Goal: Task Accomplishment & Management: Use online tool/utility

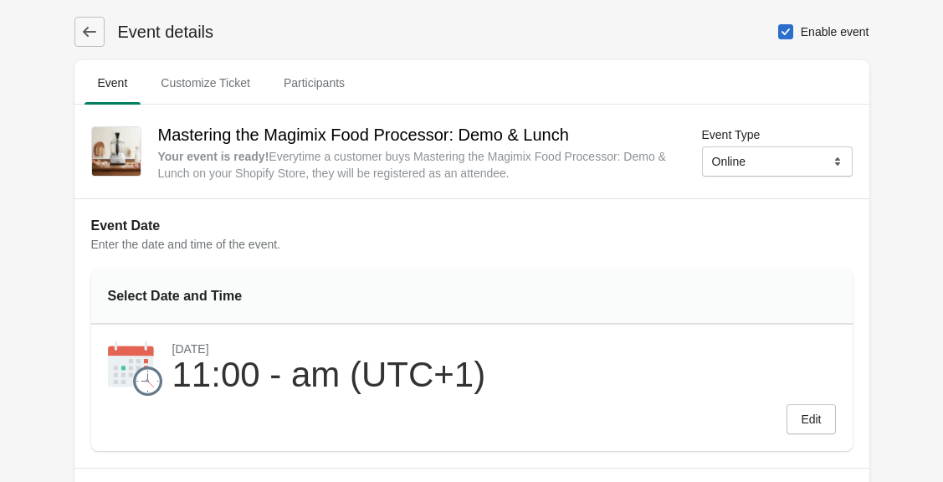
select select "US"
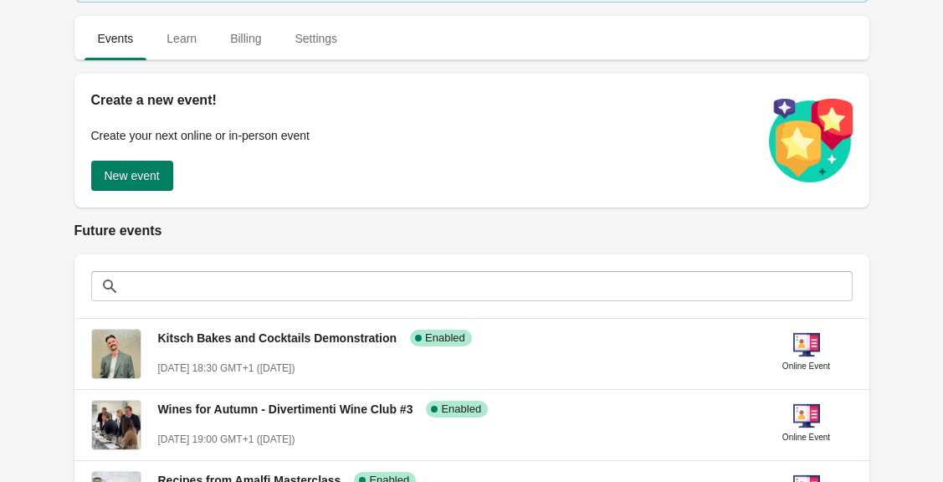
scroll to position [7, 0]
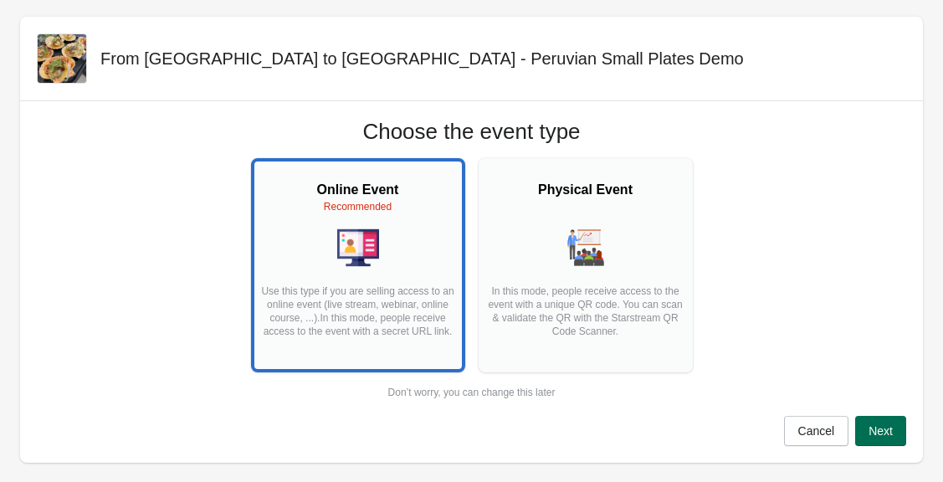
click at [874, 423] on button "Next" at bounding box center [881, 431] width 51 height 30
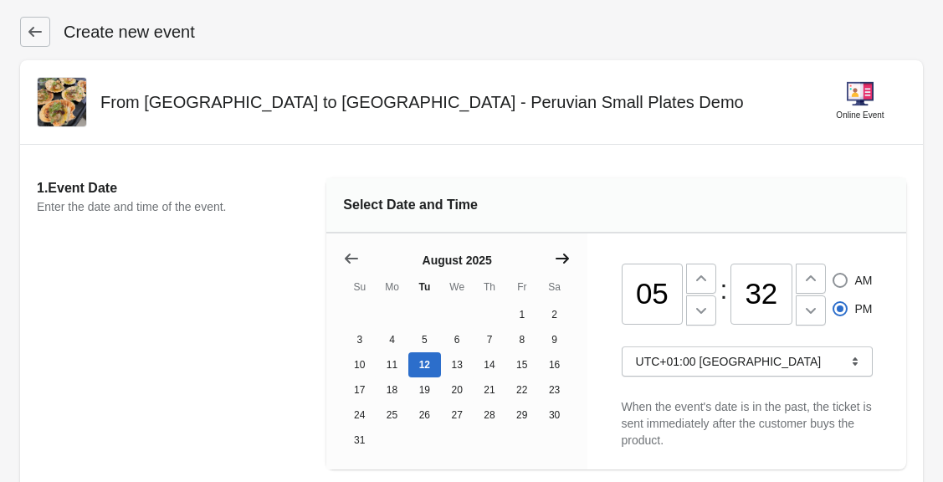
click at [558, 261] on icon "Show next month, September 2025" at bounding box center [562, 258] width 17 height 17
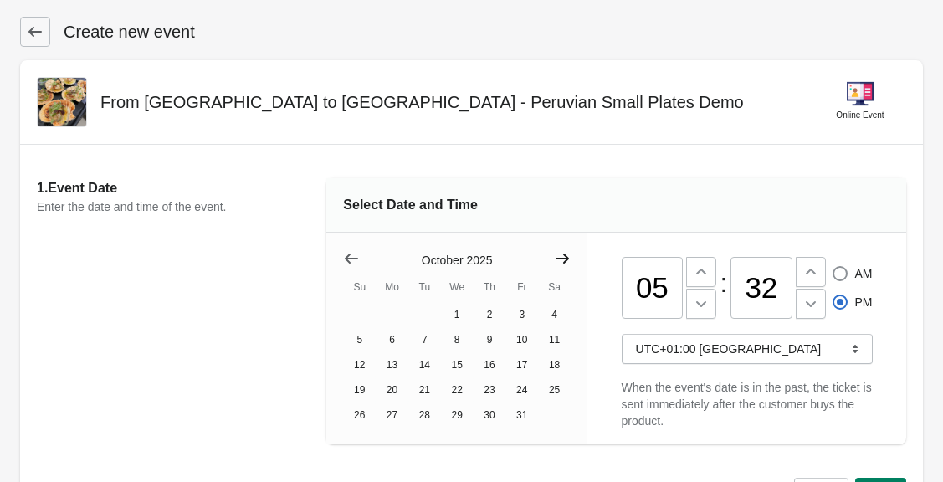
click at [558, 261] on icon "Show next month, November 2025" at bounding box center [562, 258] width 17 height 17
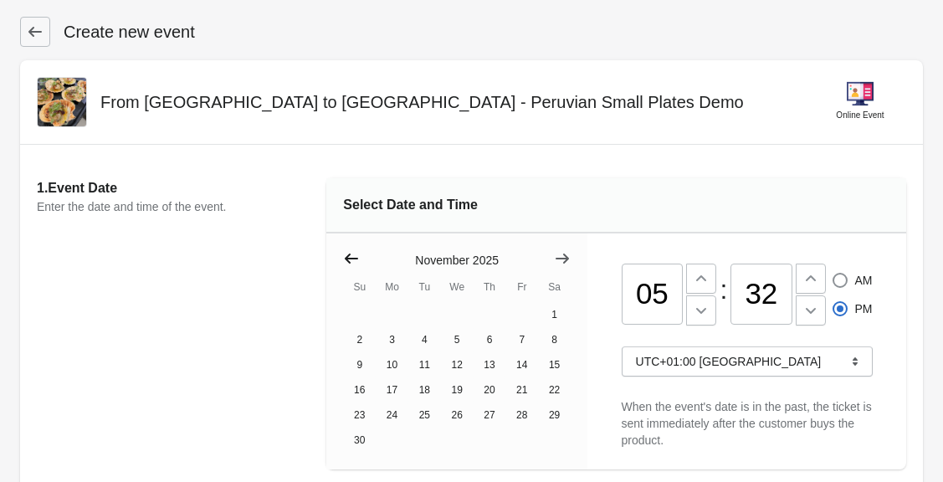
click at [351, 252] on icon "Show previous month, October 2025" at bounding box center [351, 258] width 17 height 17
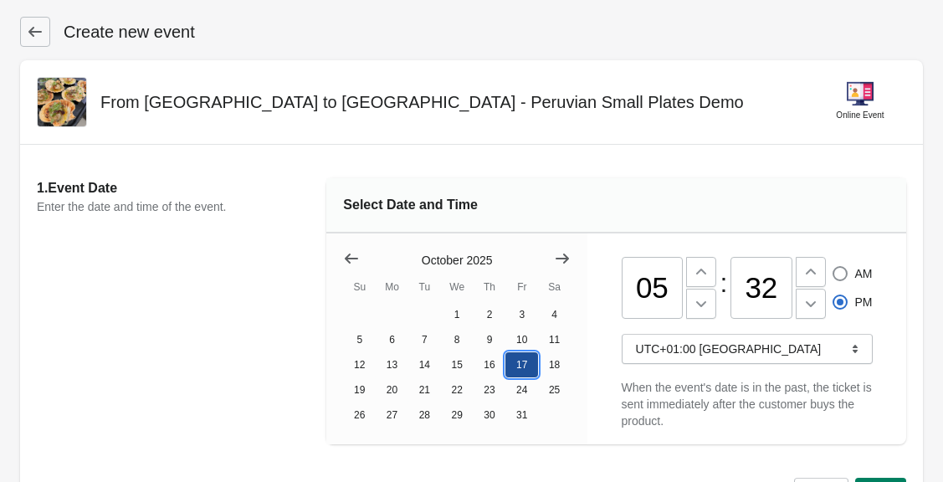
click at [527, 363] on button "17" at bounding box center [522, 364] width 33 height 25
click at [668, 310] on input "05" at bounding box center [653, 288] width 62 height 62
type input "06"
radio input "true"
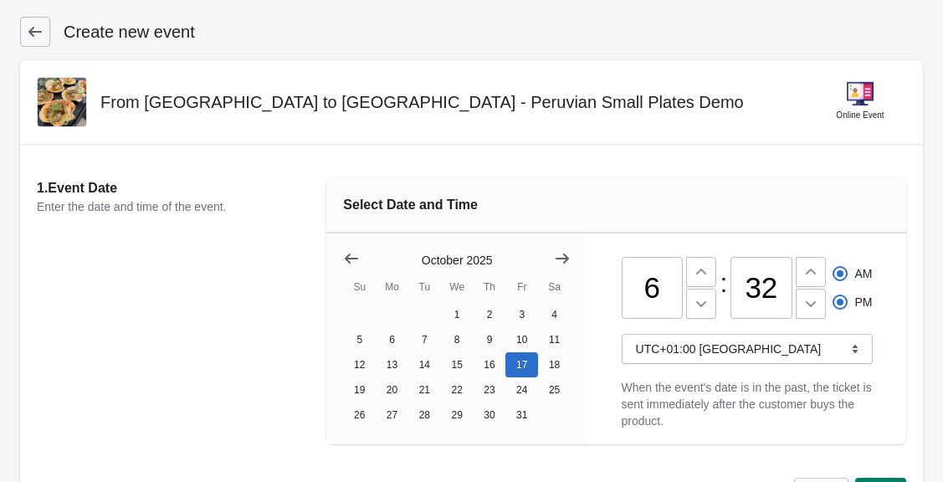
radio input "false"
click at [758, 293] on input "32" at bounding box center [762, 288] width 62 height 62
type input "30"
click at [838, 307] on span at bounding box center [840, 302] width 15 height 15
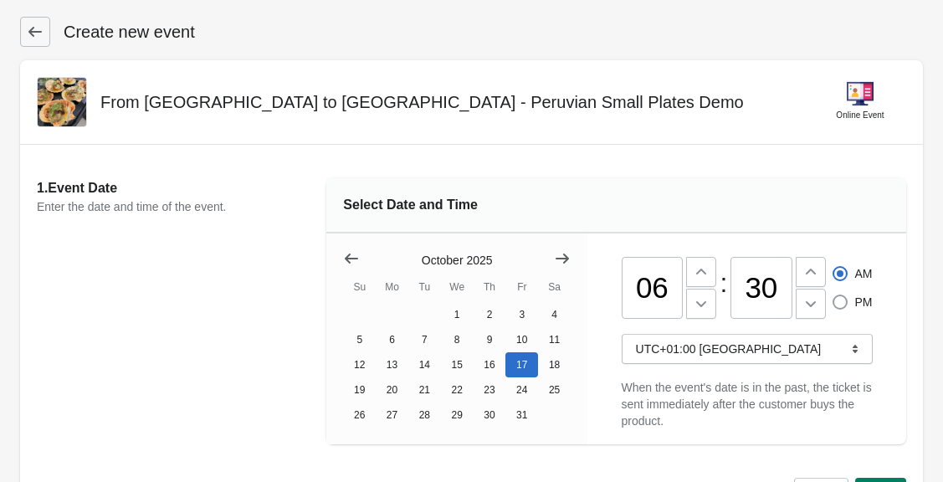
click at [834, 296] on input "PM" at bounding box center [833, 295] width 1 height 1
radio input "true"
radio input "false"
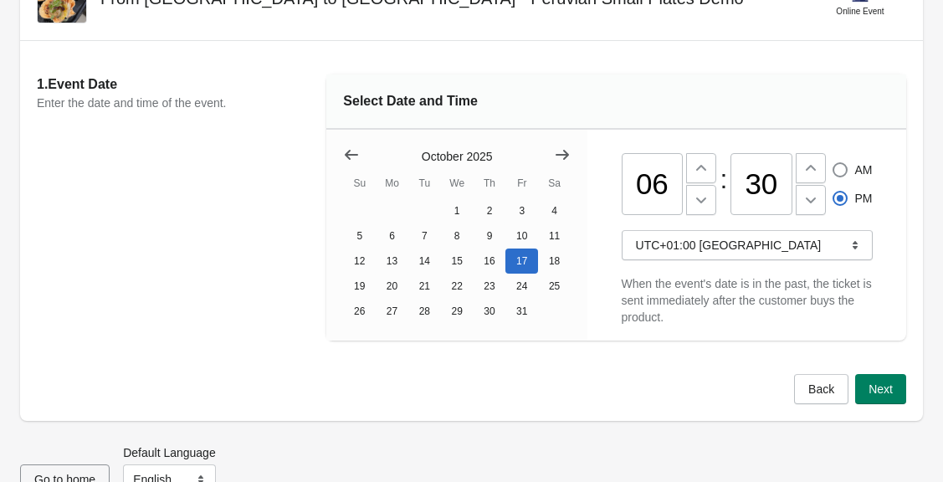
scroll to position [140, 0]
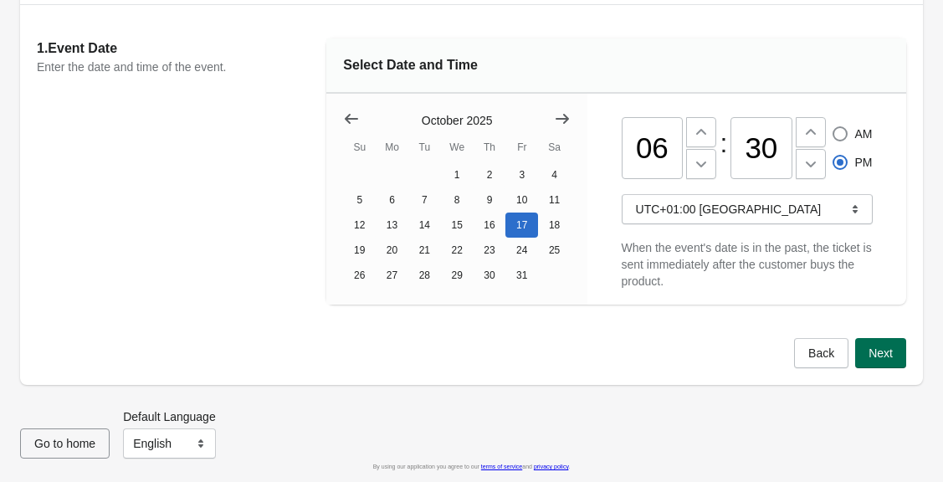
click at [877, 352] on span "Next" at bounding box center [881, 353] width 24 height 13
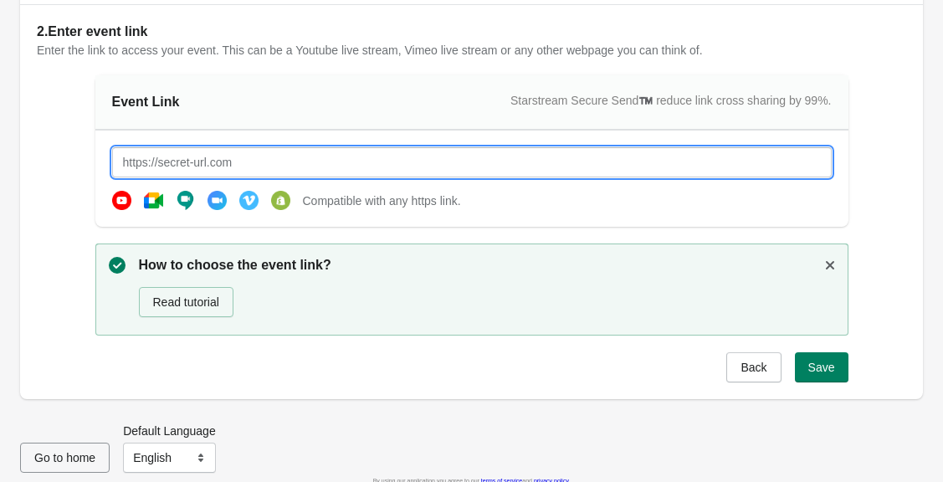
click at [244, 156] on input "text" at bounding box center [472, 162] width 720 height 30
type input "[URL][DOMAIN_NAME]"
click at [530, 234] on div "Event Link Starstream Secure Send™️ reduce link cross sharing by 99%. https://d…" at bounding box center [471, 228] width 753 height 307
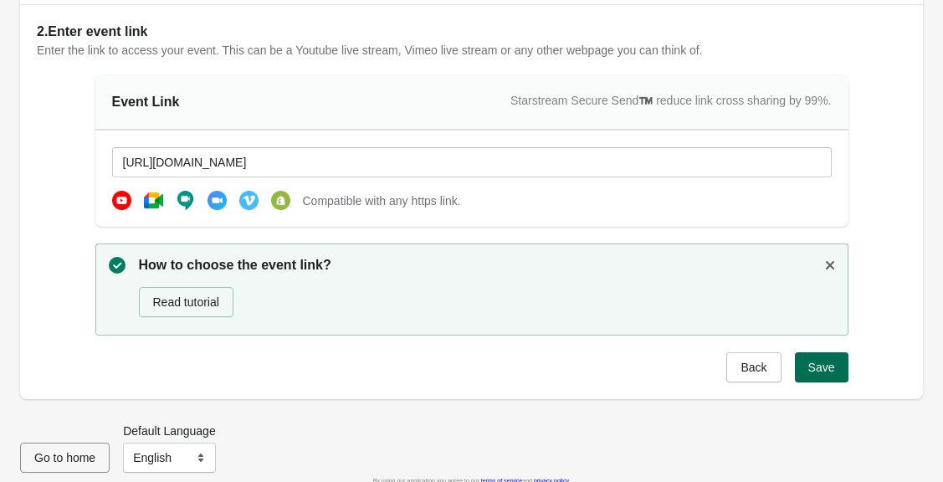
click at [811, 378] on button "Save" at bounding box center [822, 367] width 54 height 30
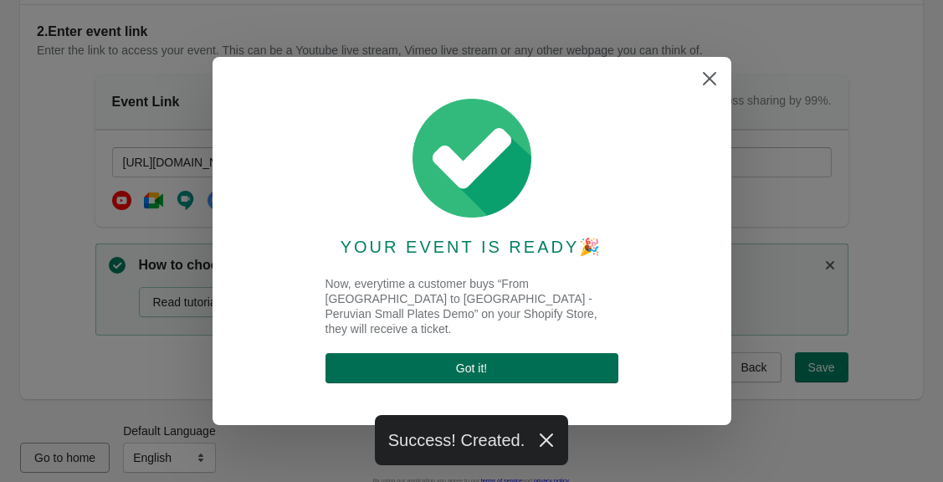
click at [584, 362] on span "Got it !" at bounding box center [472, 368] width 266 height 13
select select "US"
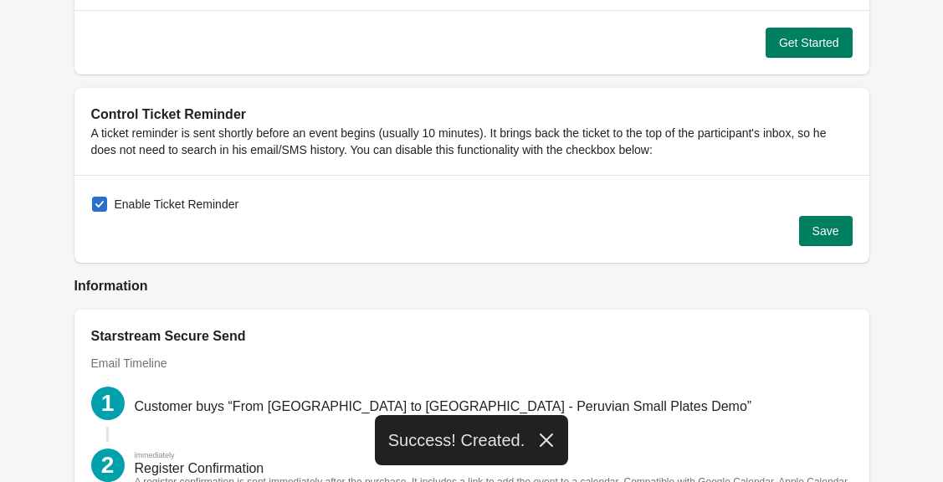
scroll to position [1797, 0]
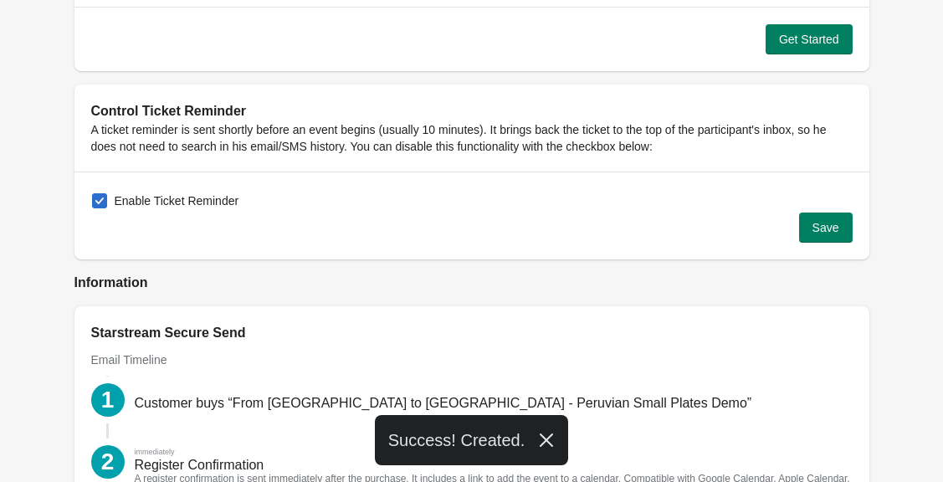
click at [213, 189] on label "Enable Ticket Reminder" at bounding box center [165, 200] width 148 height 23
click at [93, 193] on input "Enable Ticket Reminder" at bounding box center [92, 193] width 1 height 1
checkbox input "false"
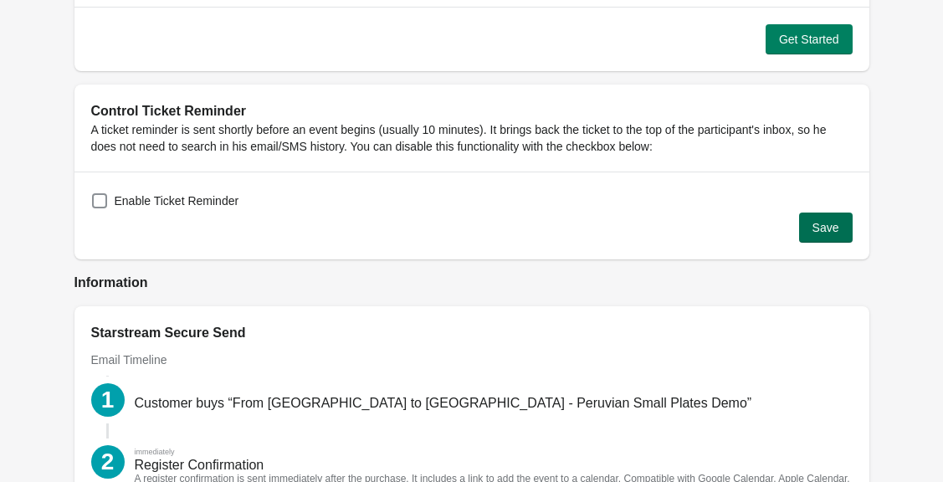
click at [825, 221] on span "Save" at bounding box center [826, 227] width 27 height 13
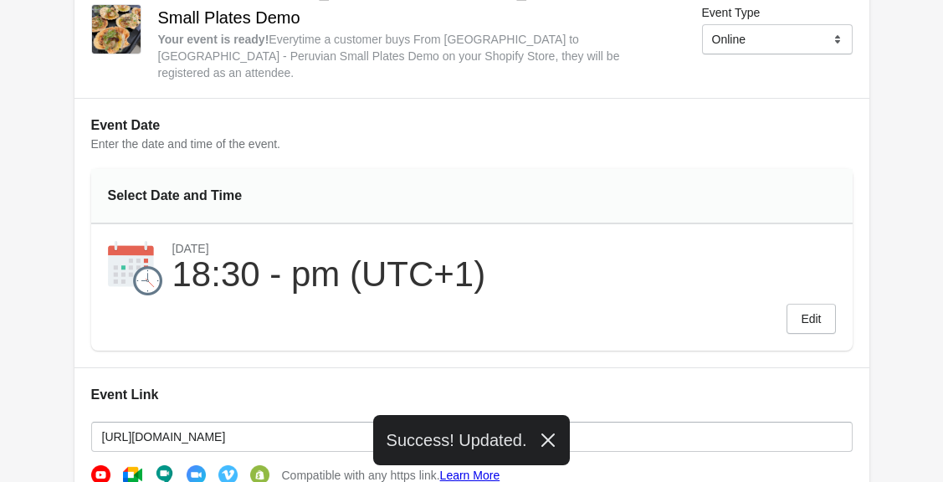
scroll to position [0, 0]
